Goal: Task Accomplishment & Management: Use online tool/utility

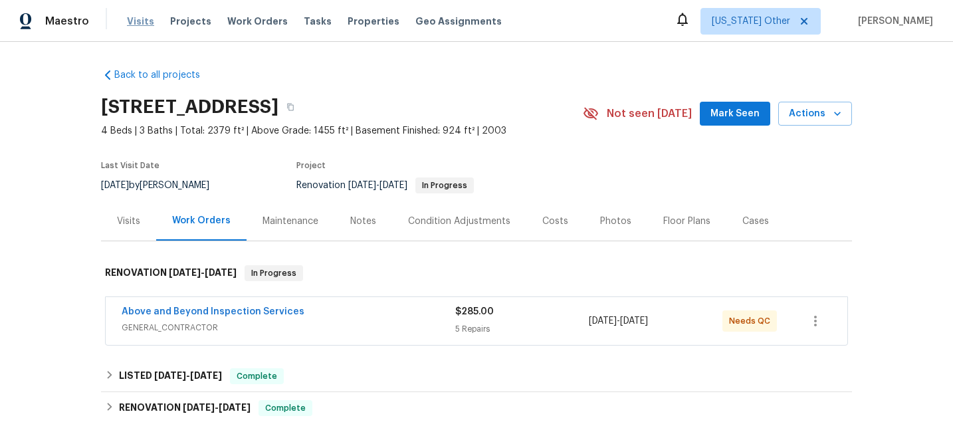
click at [142, 27] on span "Visits" at bounding box center [140, 21] width 27 height 13
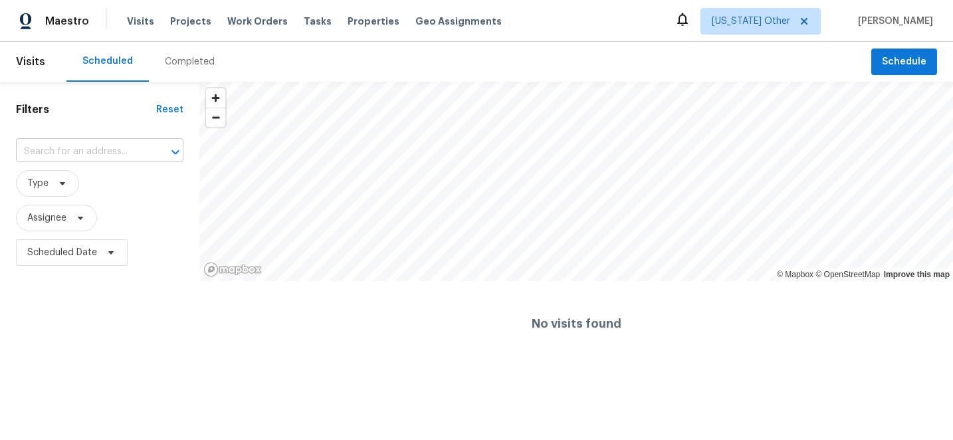
click at [92, 154] on input "text" at bounding box center [81, 151] width 130 height 21
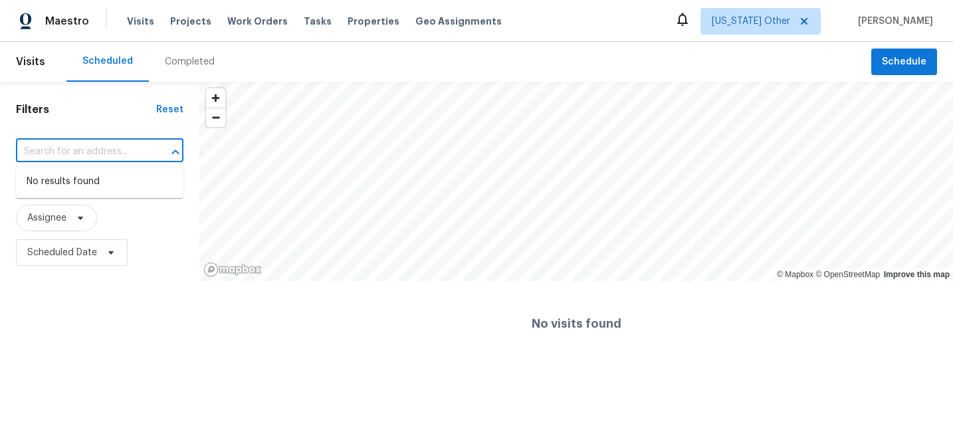
paste input "[STREET_ADDRESS]"
type input "[STREET_ADDRESS]"
click at [761, 27] on span "[US_STATE] Other" at bounding box center [750, 21] width 78 height 13
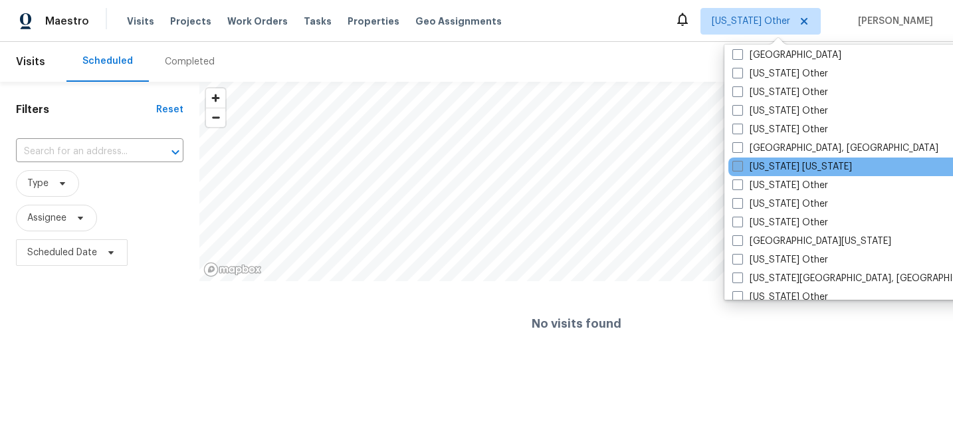
scroll to position [1138, 0]
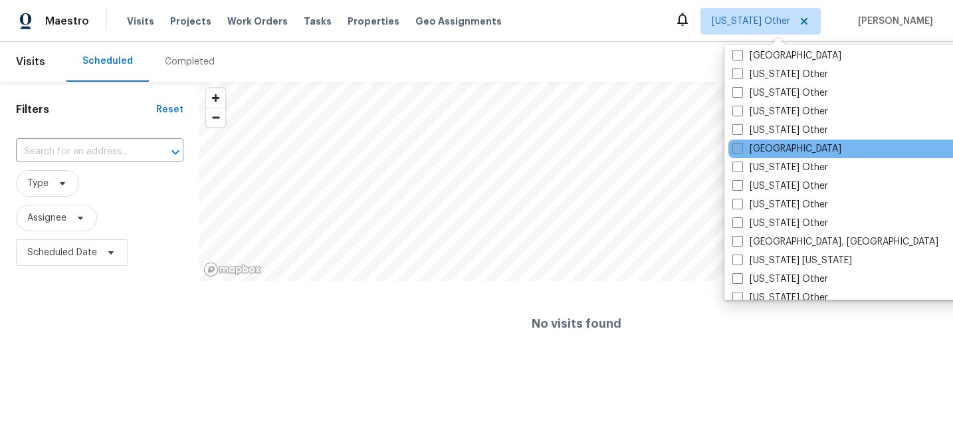
click at [781, 152] on label "[GEOGRAPHIC_DATA]" at bounding box center [786, 148] width 109 height 13
click at [741, 151] on input "[GEOGRAPHIC_DATA]" at bounding box center [736, 146] width 9 height 9
checkbox input "true"
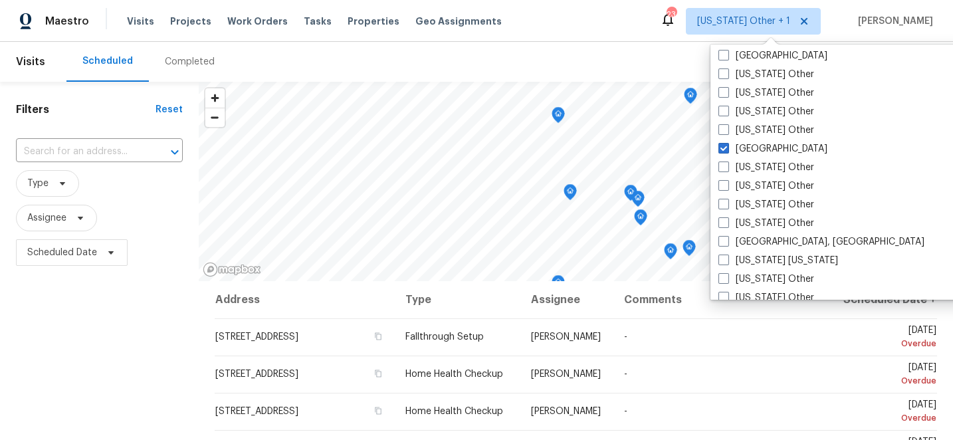
drag, startPoint x: 122, startPoint y: 175, endPoint x: 115, endPoint y: 165, distance: 12.9
click at [122, 175] on span "Type" at bounding box center [99, 183] width 167 height 27
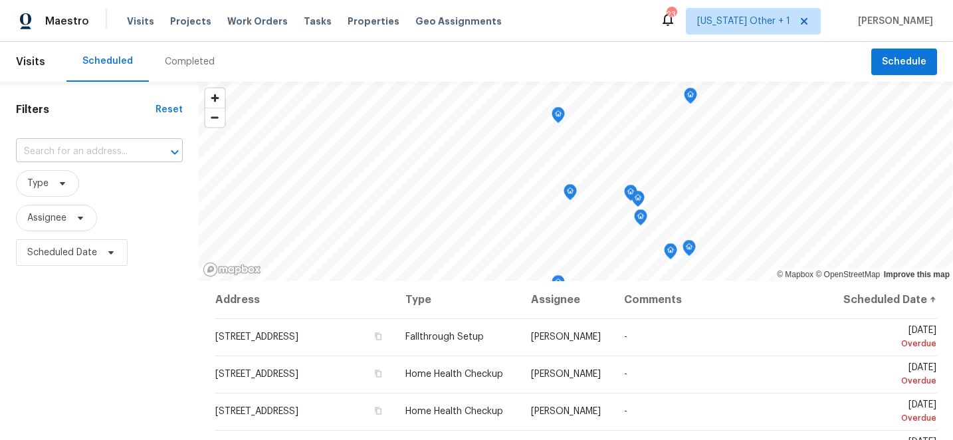
click at [92, 142] on input "text" at bounding box center [81, 151] width 130 height 21
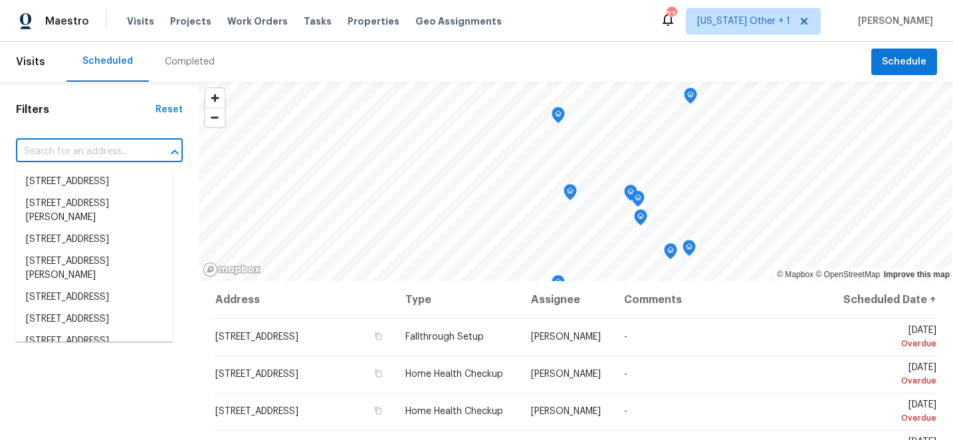
paste input "[STREET_ADDRESS]"
type input "[STREET_ADDRESS]"
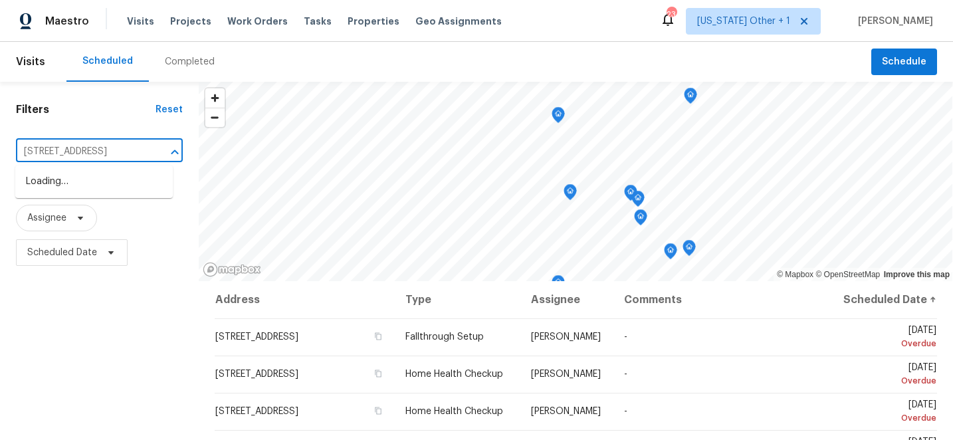
scroll to position [0, 69]
click at [108, 186] on li "[STREET_ADDRESS]" at bounding box center [93, 182] width 157 height 22
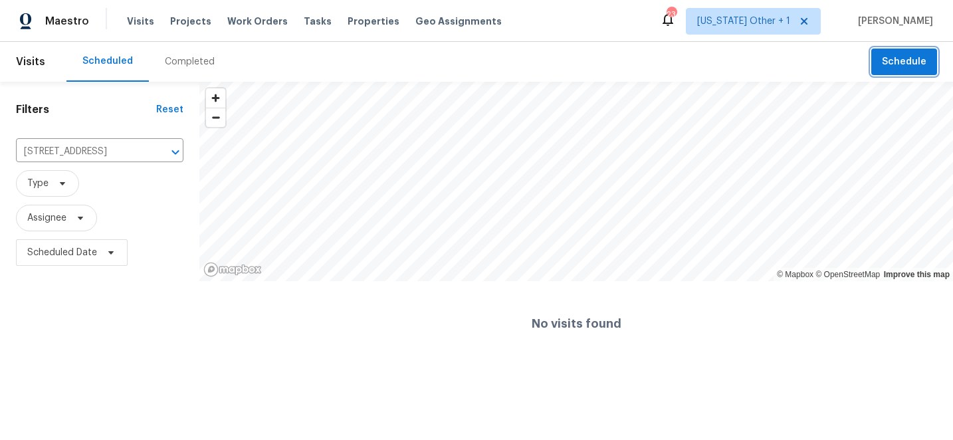
click at [907, 56] on span "Schedule" at bounding box center [904, 62] width 45 height 17
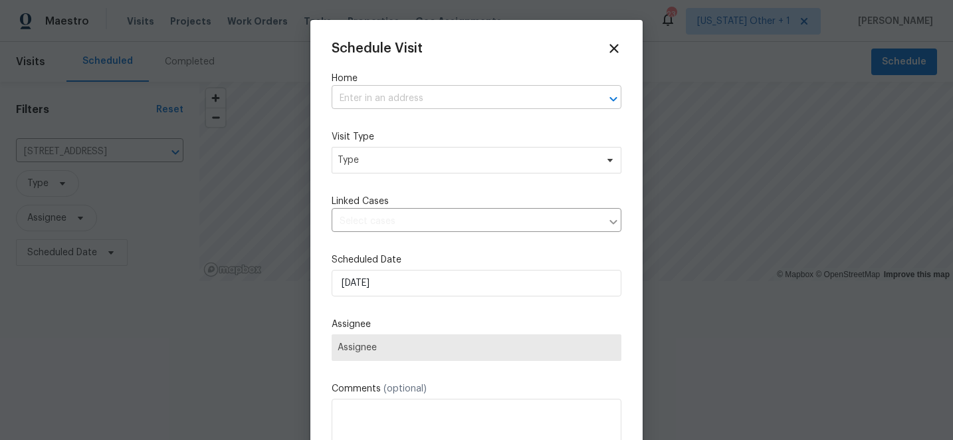
click at [409, 100] on input "text" at bounding box center [457, 98] width 252 height 21
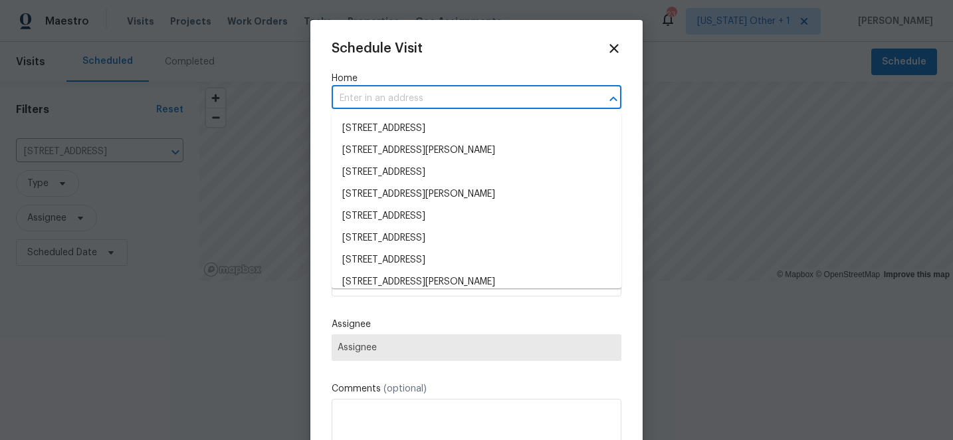
paste input "[STREET_ADDRESS]"
type input "[STREET_ADDRESS]"
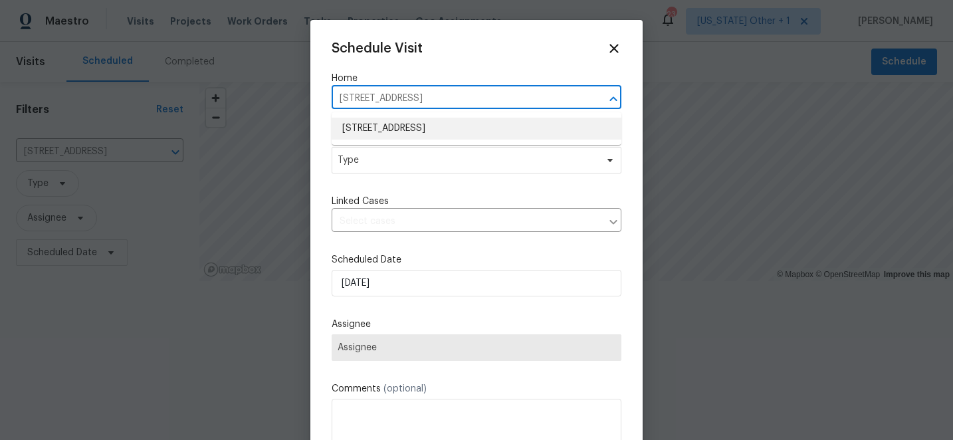
click at [408, 136] on li "[STREET_ADDRESS]" at bounding box center [476, 129] width 290 height 22
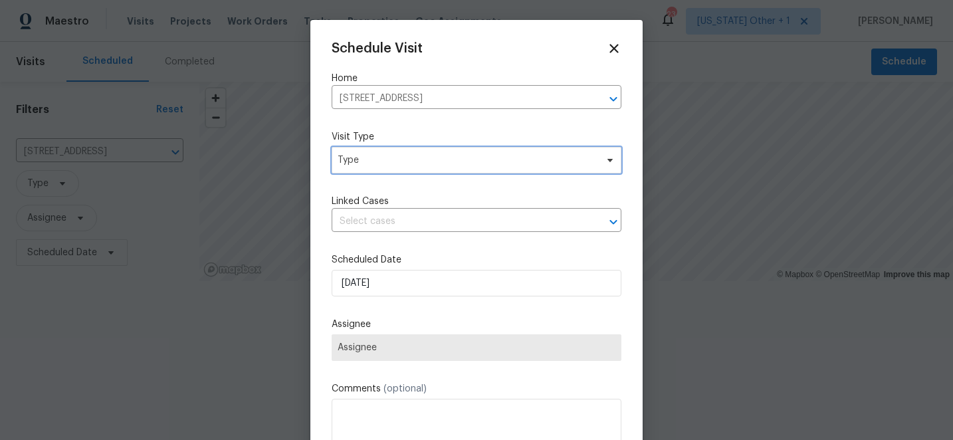
click at [408, 163] on span "Type" at bounding box center [466, 159] width 258 height 13
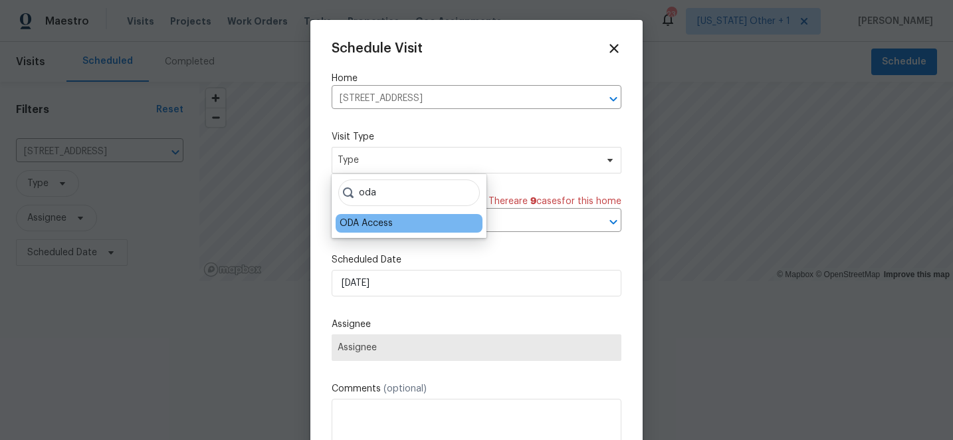
type input "oda"
click at [367, 231] on div "ODA Access" at bounding box center [408, 223] width 147 height 19
click at [353, 223] on div "ODA Access" at bounding box center [365, 223] width 53 height 13
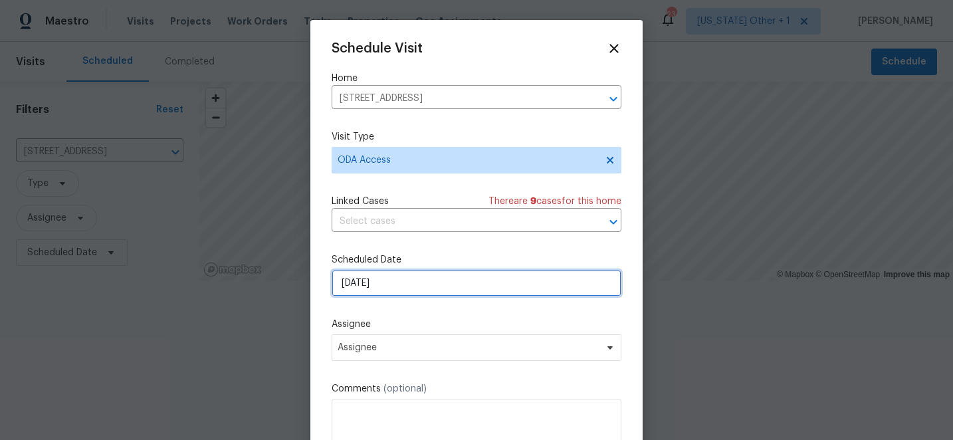
click at [369, 287] on input "[DATE]" at bounding box center [476, 283] width 290 height 27
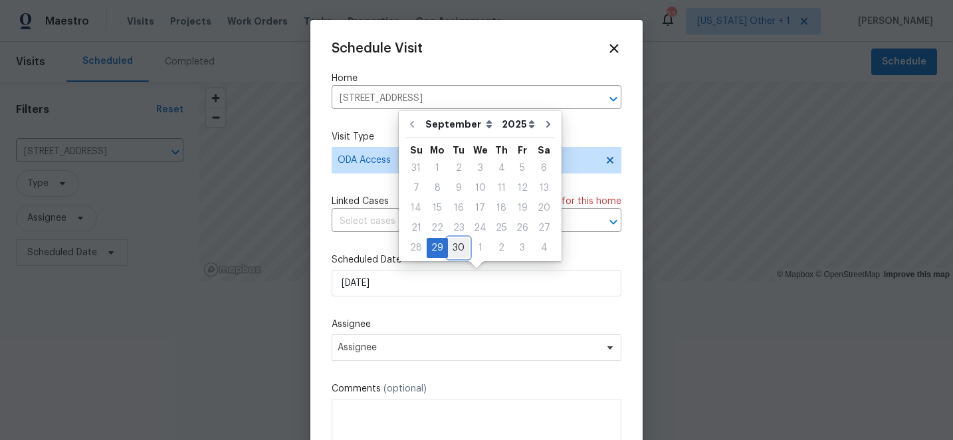
click at [453, 249] on div "30" at bounding box center [458, 247] width 21 height 19
type input "[DATE]"
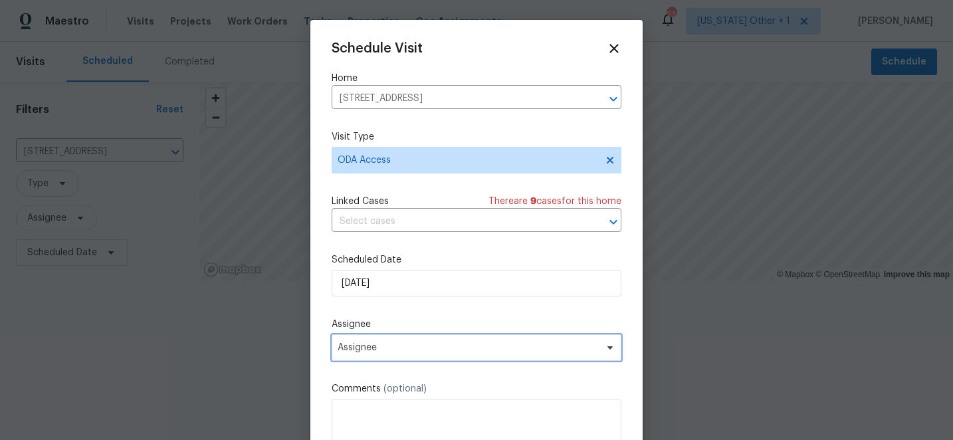
click at [394, 361] on span "Assignee" at bounding box center [476, 347] width 290 height 27
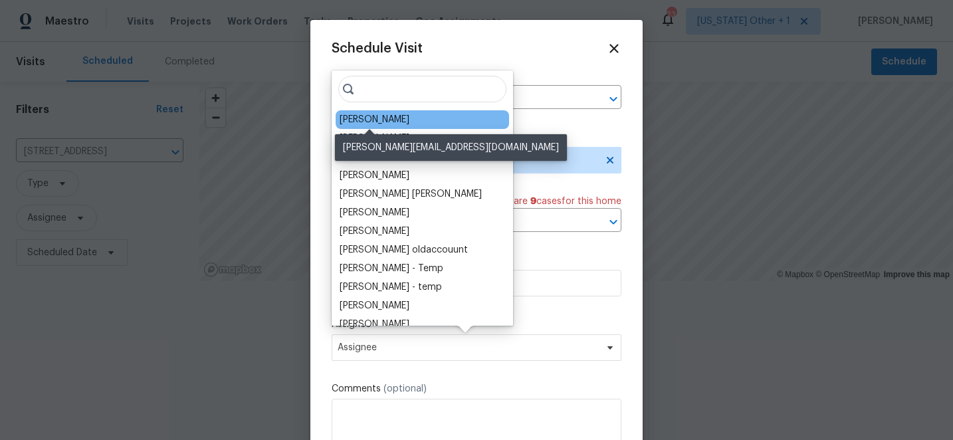
click at [373, 122] on div "[PERSON_NAME]" at bounding box center [374, 119] width 70 height 13
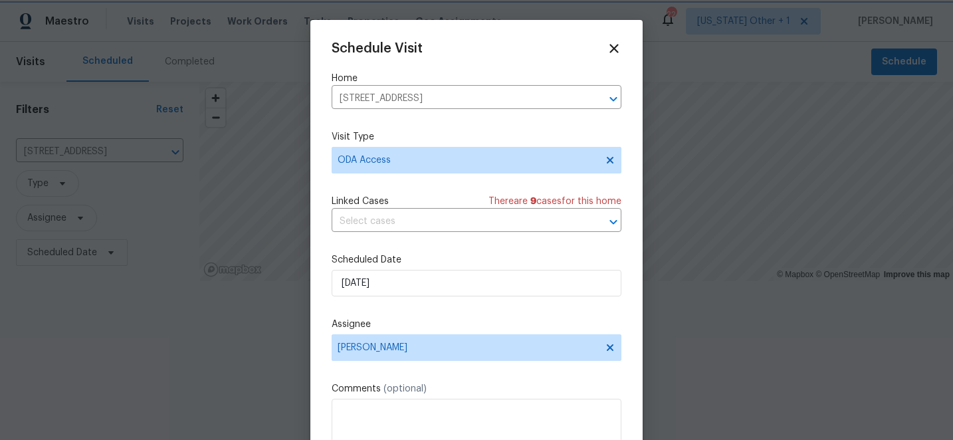
scroll to position [24, 0]
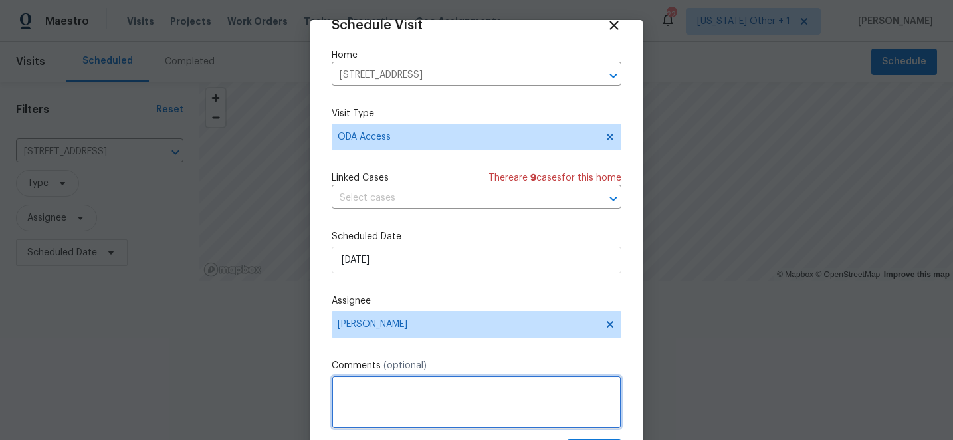
click at [448, 385] on textarea at bounding box center [476, 401] width 290 height 53
paste textarea "Hi! Can you please: *Ensure a lockbox is installed with keys inside so the REIT…"
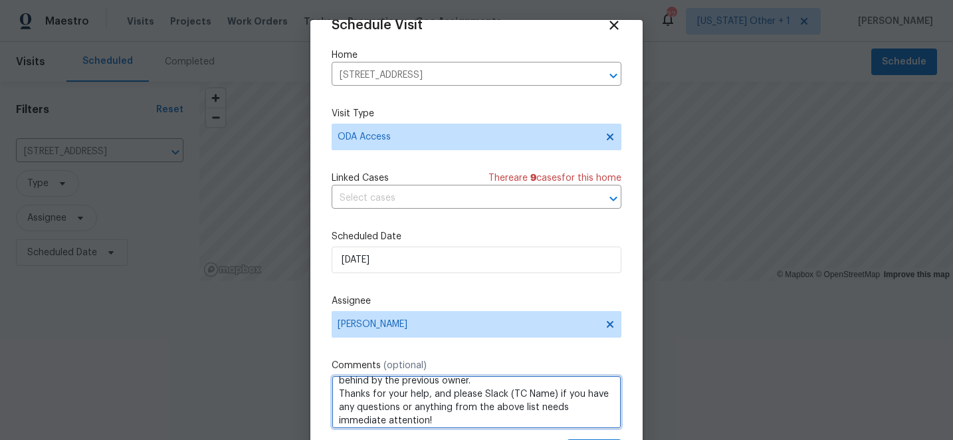
scroll to position [139, 0]
click at [551, 398] on textarea "Hi! Can you please: *Ensure a lockbox is installed with keys inside so the REIT…" at bounding box center [476, 401] width 290 height 53
drag, startPoint x: 553, startPoint y: 399, endPoint x: 508, endPoint y: 401, distance: 45.9
click at [508, 401] on textarea "Hi! Can you please: *Ensure a lockbox is installed with keys inside so the REIT…" at bounding box center [476, 401] width 290 height 53
click at [456, 422] on textarea "Hi! Can you please: *Ensure a lockbox is installed with keys inside so the REIT…" at bounding box center [476, 401] width 290 height 53
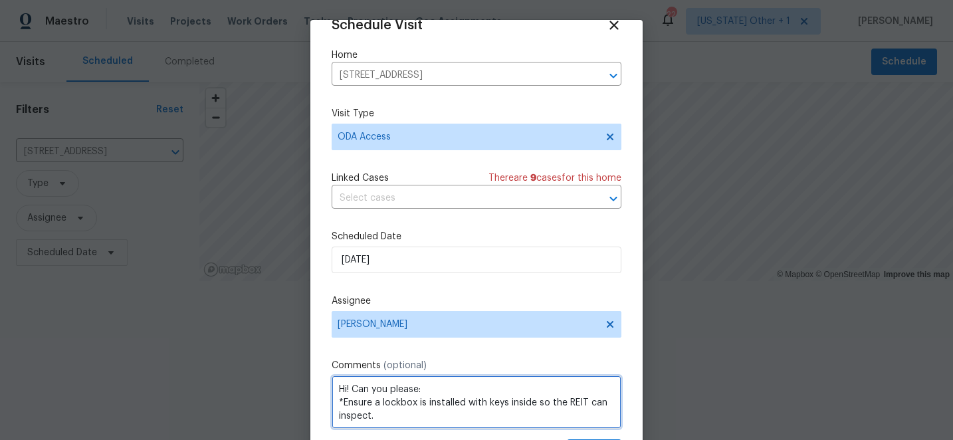
scroll to position [17, 0]
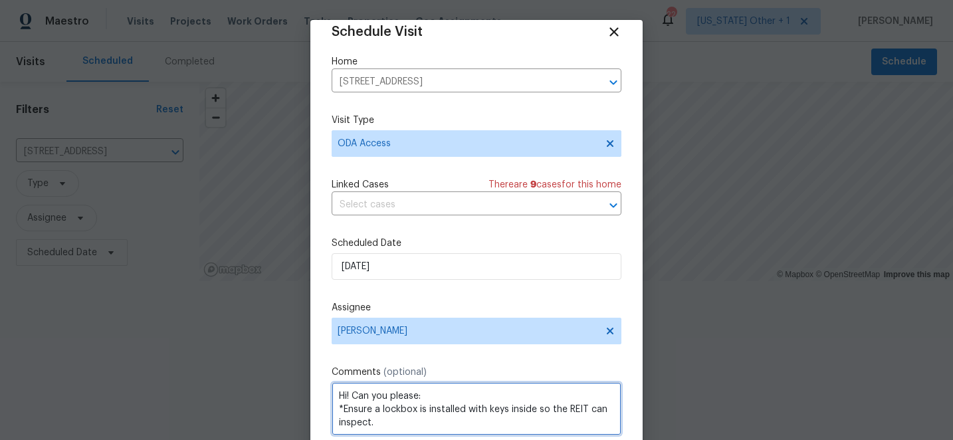
click at [438, 397] on textarea "Hi! Can you please: *Ensure a lockbox is installed with keys inside so the REIT…" at bounding box center [476, 408] width 290 height 53
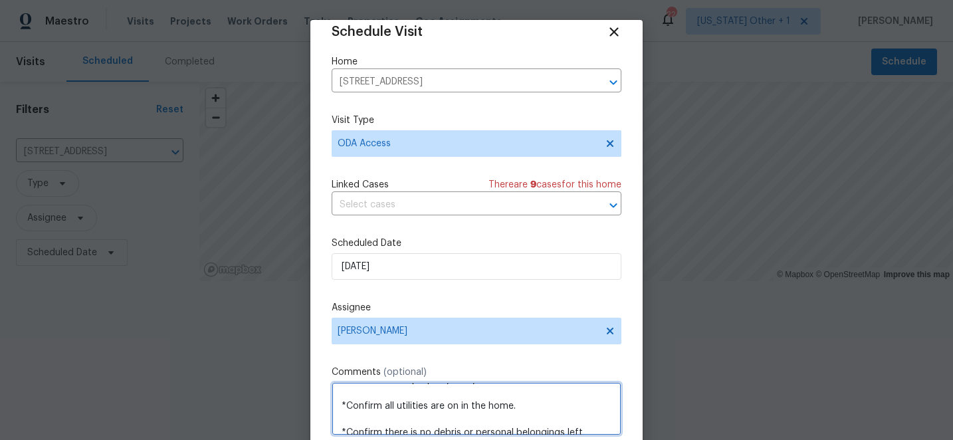
drag, startPoint x: 396, startPoint y: 413, endPoint x: 537, endPoint y: 417, distance: 140.9
click at [537, 417] on textarea "Hi! Can you please: *Ensure a lockbox is installed with keys inside so the REIT…" at bounding box center [476, 408] width 290 height 53
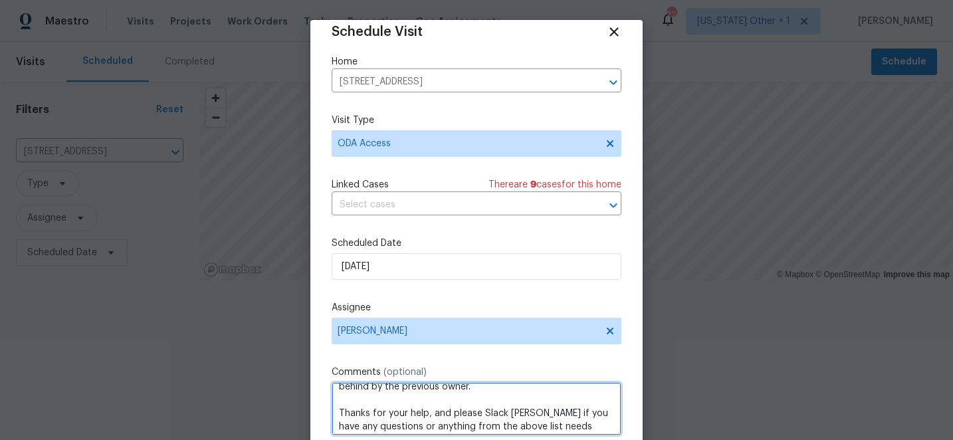
scroll to position [161, 0]
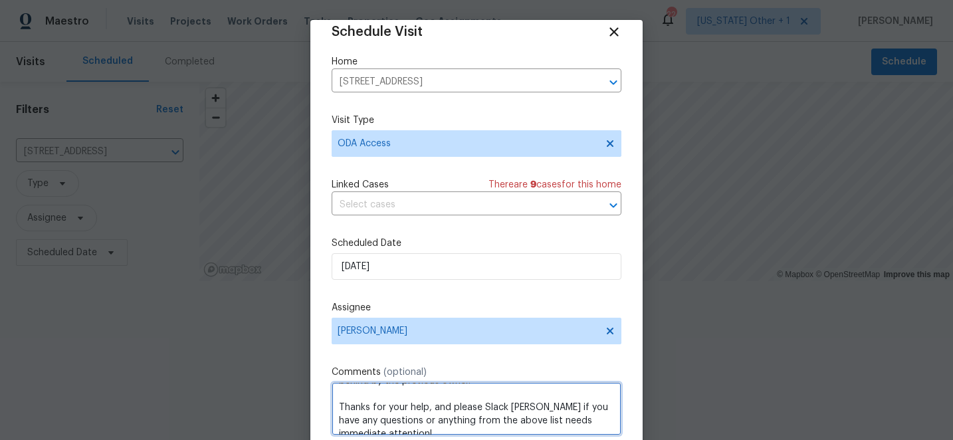
click at [504, 415] on textarea "Hi! Can you please: *Ensure a lockbox is installed with keys inside so the REIT…" at bounding box center [476, 408] width 290 height 53
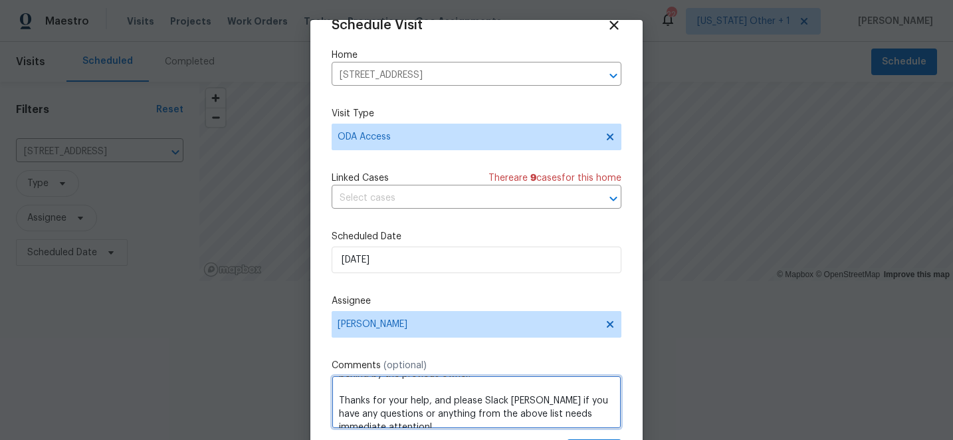
scroll to position [65, 0]
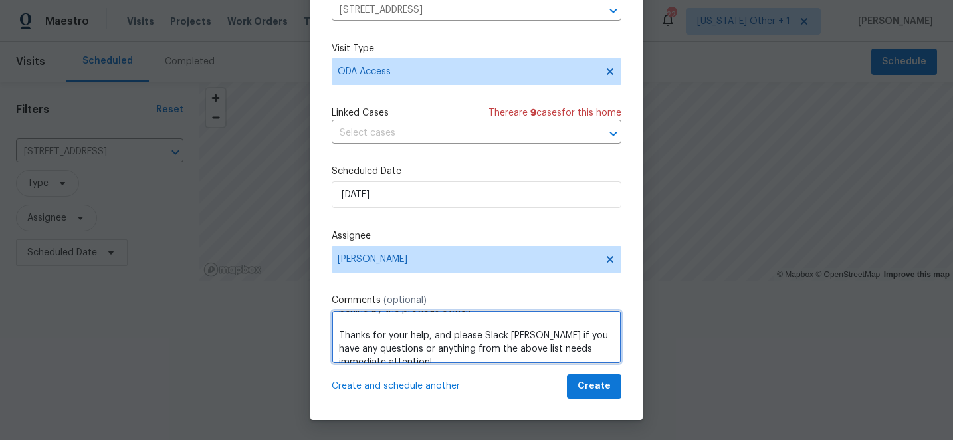
type textarea "Hi! Can you please: *Ensure a lockbox is installed with keys inside so the REIT…"
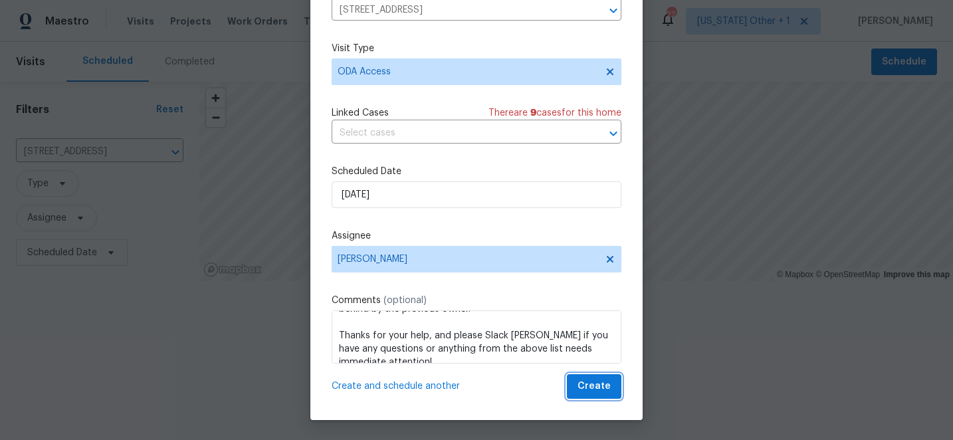
click at [603, 383] on span "Create" at bounding box center [593, 386] width 33 height 17
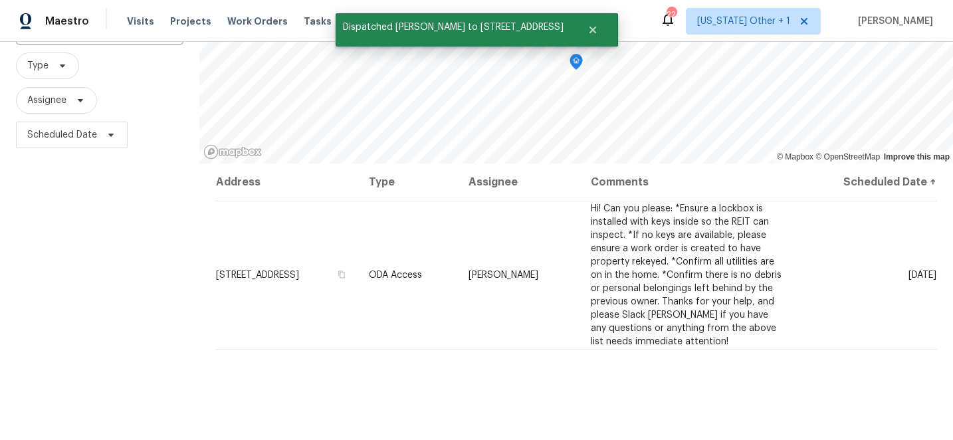
scroll to position [118, 0]
